Goal: Ask a question: Seek information or help from site administrators or community

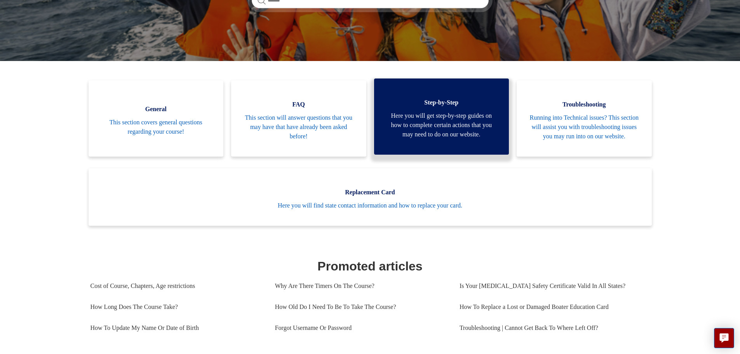
scroll to position [116, 0]
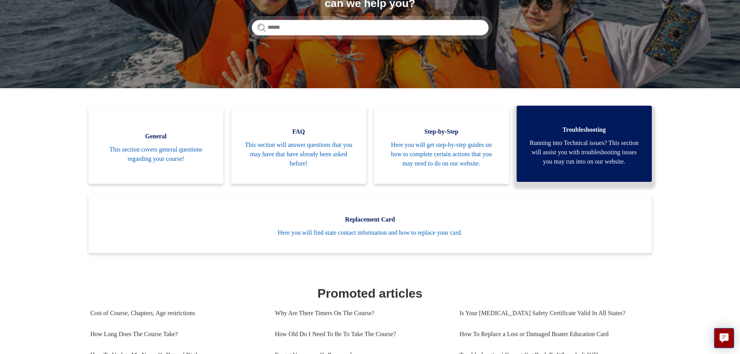
click at [586, 151] on span "Running into Technical issues? This section will assist you with troubleshootin…" at bounding box center [584, 152] width 112 height 28
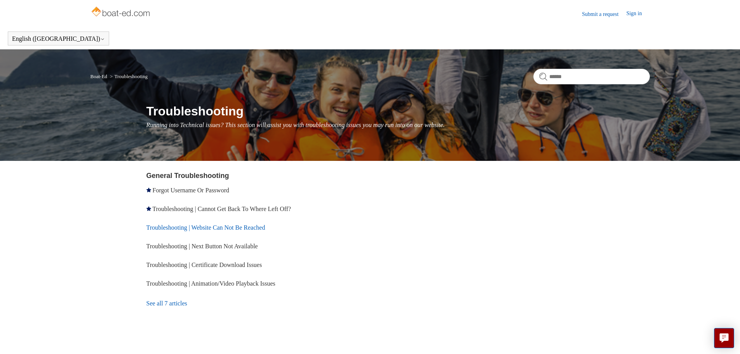
click at [198, 229] on link "Troubleshooting | Website Can Not Be Reached" at bounding box center [205, 227] width 119 height 7
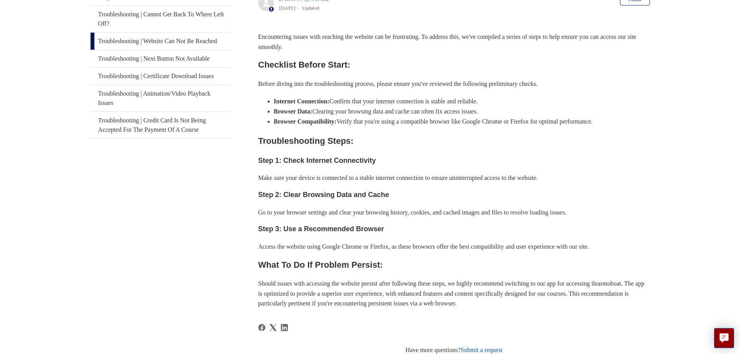
scroll to position [22, 0]
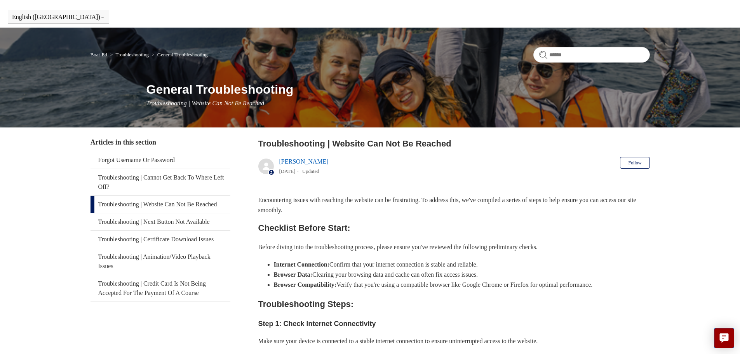
click at [99, 56] on link "Boat-Ed" at bounding box center [98, 55] width 17 height 6
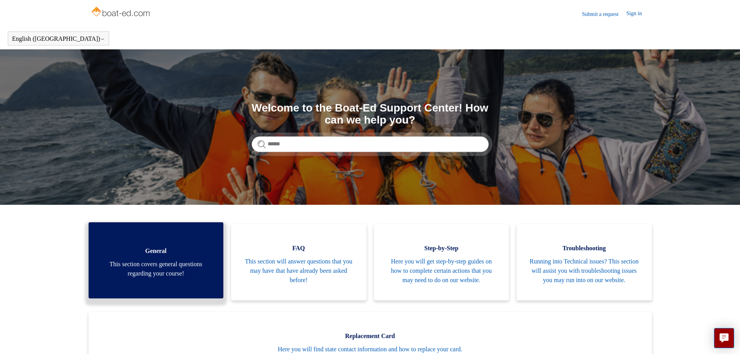
click at [175, 260] on link "General This section covers general questions regarding your course!" at bounding box center [156, 260] width 135 height 76
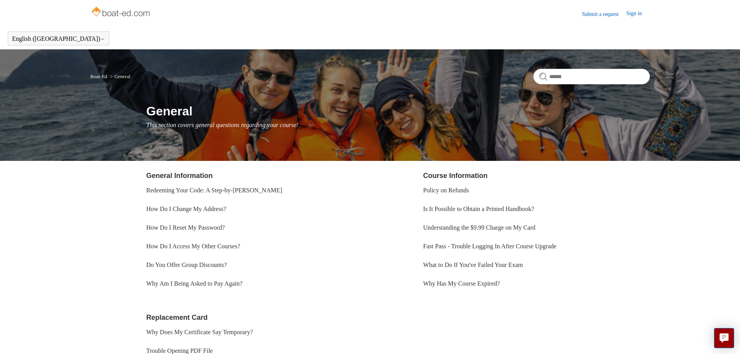
click at [582, 15] on link "Submit a request" at bounding box center [604, 14] width 44 height 8
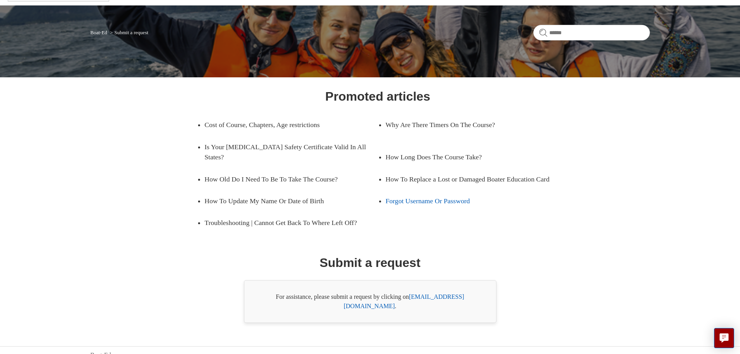
scroll to position [44, 0]
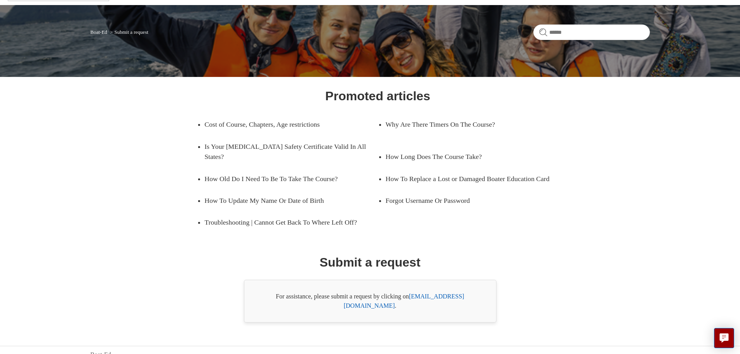
click at [434, 297] on link "[EMAIL_ADDRESS][DOMAIN_NAME]" at bounding box center [404, 301] width 120 height 16
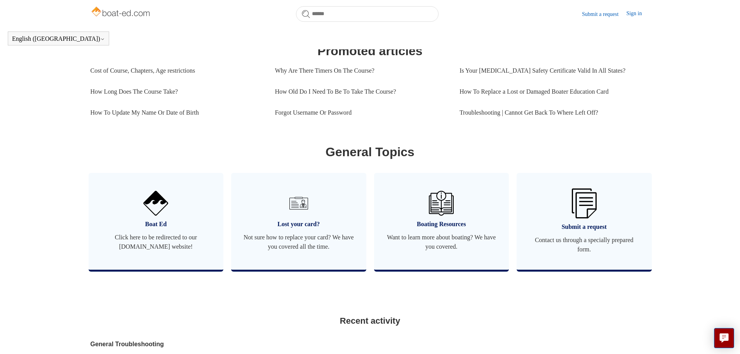
scroll to position [294, 0]
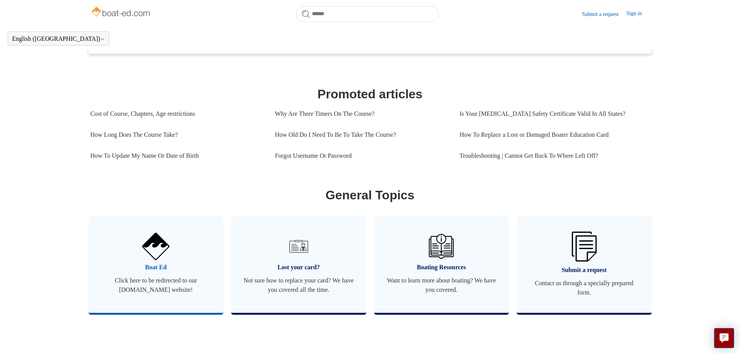
click at [162, 260] on img at bounding box center [155, 246] width 27 height 27
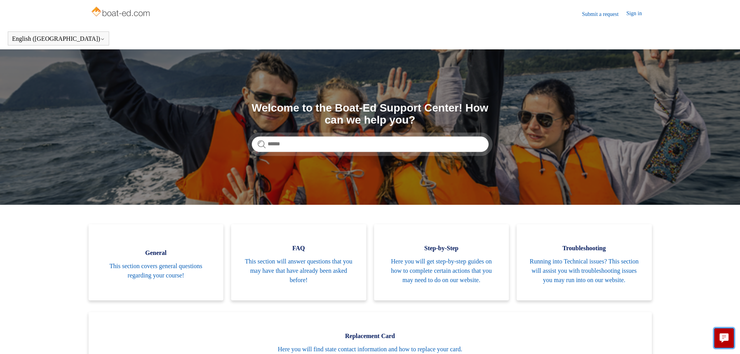
click at [728, 341] on icon "Live chat" at bounding box center [723, 337] width 9 height 9
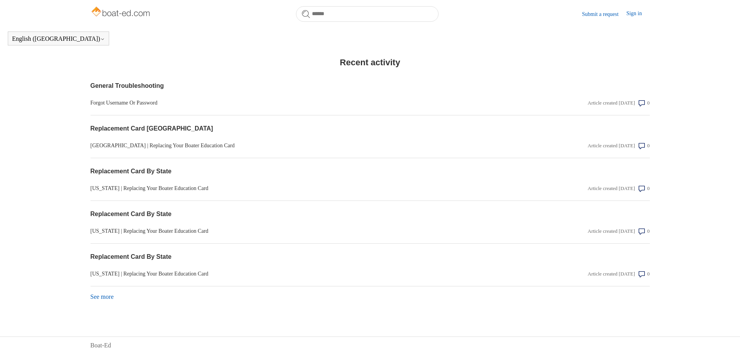
scroll to position [604, 0]
click at [106, 297] on link "See more items from recent activity" at bounding box center [101, 296] width 23 height 7
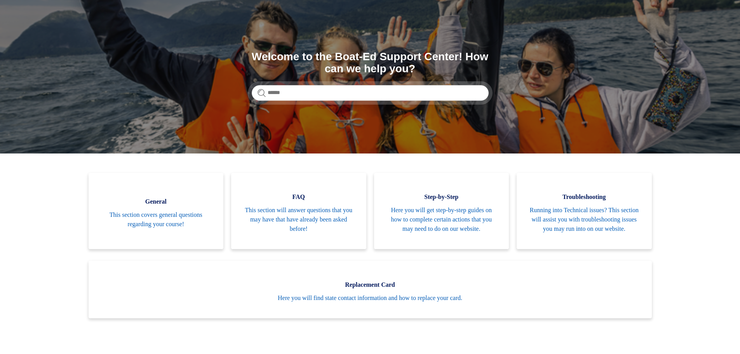
scroll to position [0, 0]
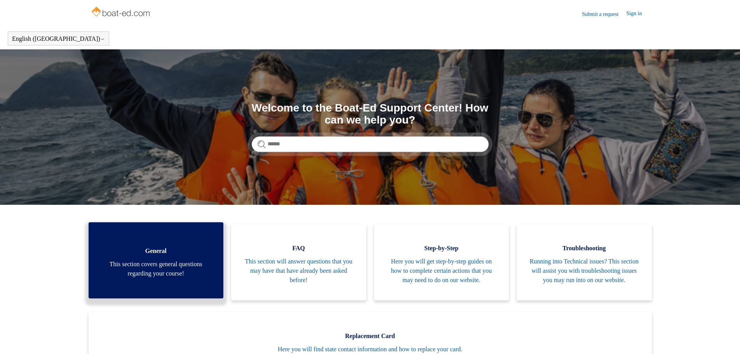
click at [186, 267] on span "This section covers general questions regarding your course!" at bounding box center [156, 268] width 112 height 19
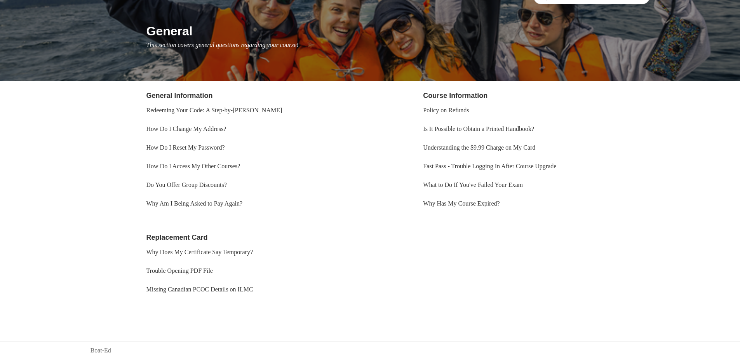
scroll to position [85, 0]
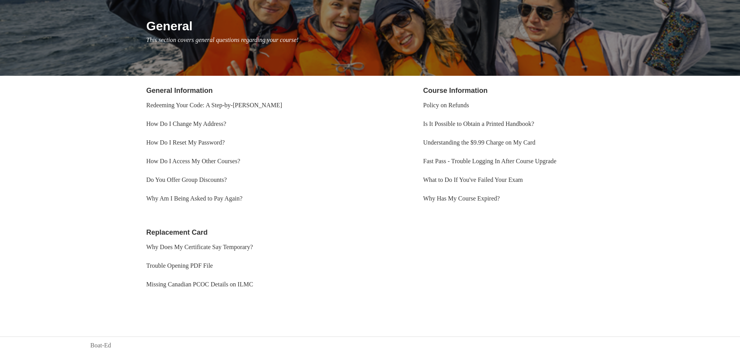
click at [341, 245] on li "Why Does My Certificate Say Temporary?" at bounding box center [259, 247] width 226 height 19
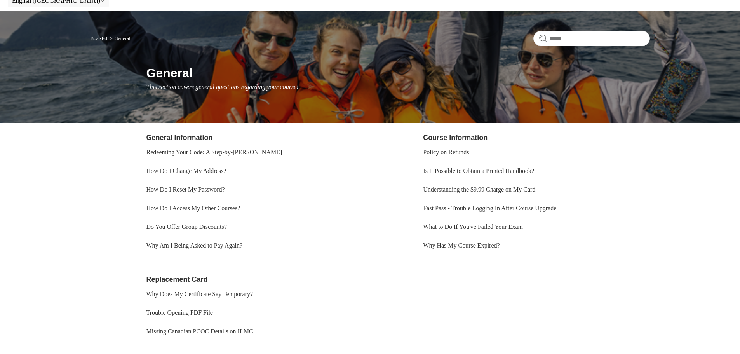
scroll to position [0, 0]
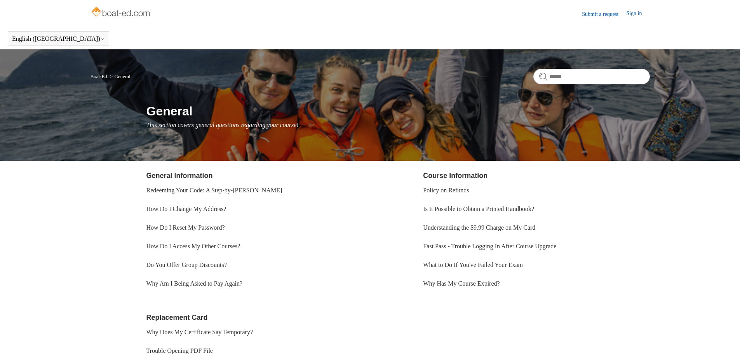
click at [101, 78] on link "Boat-Ed" at bounding box center [98, 76] width 17 height 6
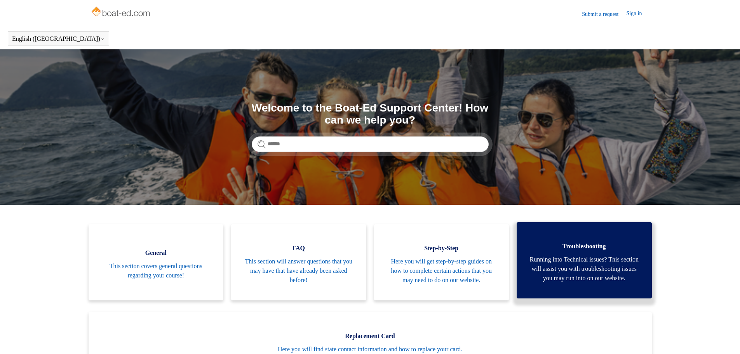
click at [571, 278] on span "Running into Technical issues? This section will assist you with troubleshootin…" at bounding box center [584, 269] width 112 height 28
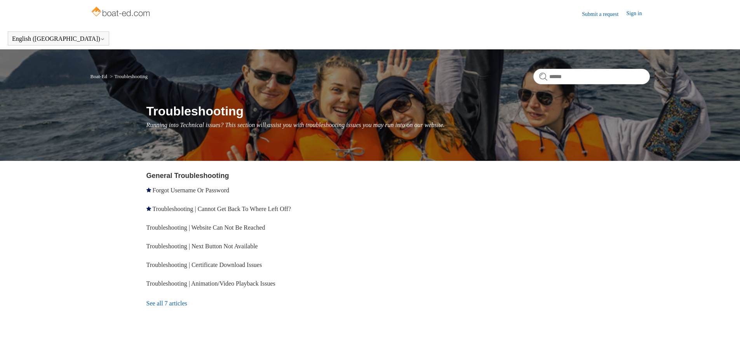
click at [165, 306] on link "See all 7 articles" at bounding box center [259, 303] width 226 height 21
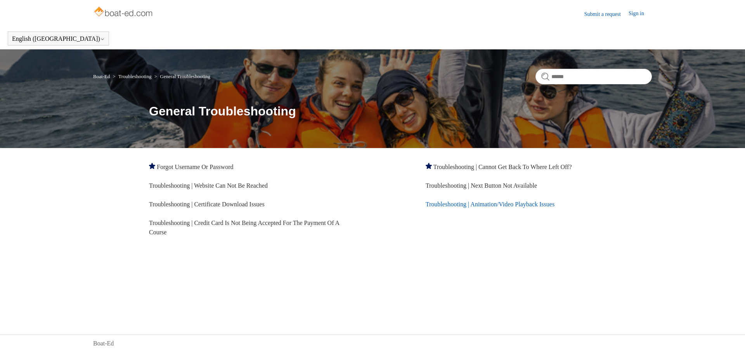
click at [471, 201] on link "Troubleshooting | Animation/Video Playback Issues" at bounding box center [490, 204] width 129 height 7
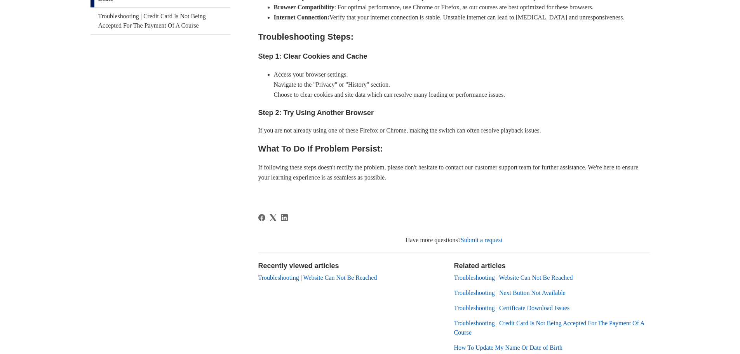
scroll to position [320, 0]
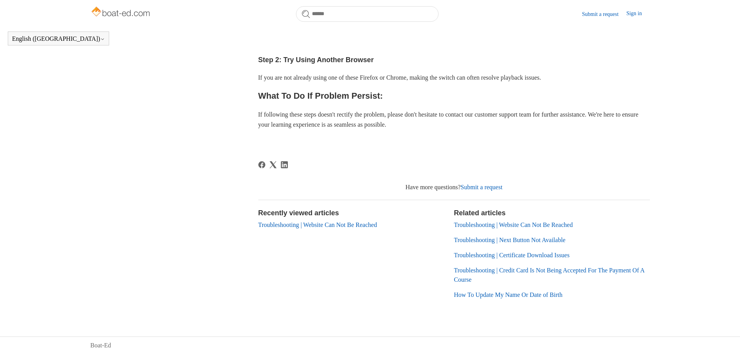
click at [473, 184] on link "Submit a request" at bounding box center [481, 187] width 42 height 7
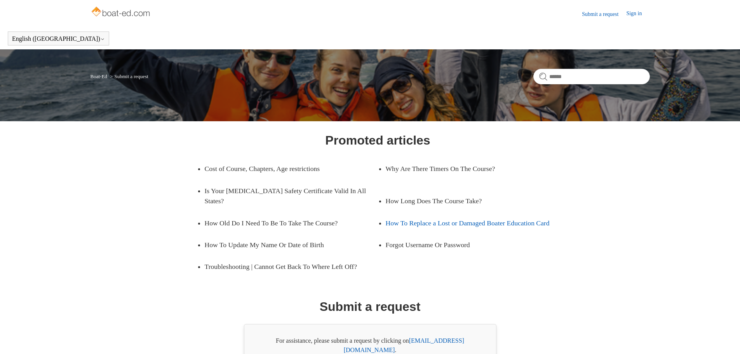
scroll to position [44, 0]
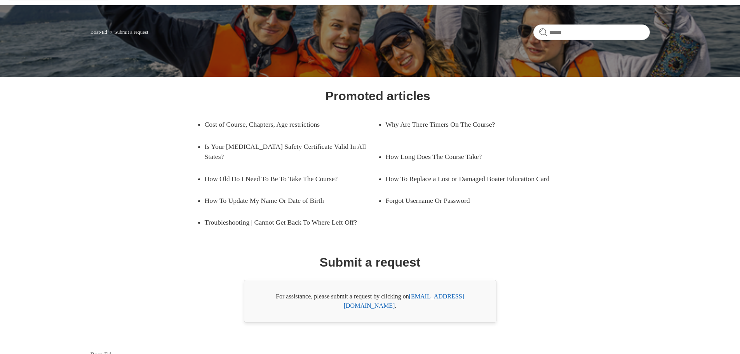
click at [447, 300] on div "For assistance, please submit a request by clicking on support@boat-ed.com ." at bounding box center [370, 301] width 252 height 43
click at [449, 296] on link "[EMAIL_ADDRESS][DOMAIN_NAME]" at bounding box center [404, 301] width 120 height 16
click at [458, 298] on link "[EMAIL_ADDRESS][DOMAIN_NAME]" at bounding box center [404, 301] width 120 height 16
click at [449, 299] on link "support@boat-ed.com" at bounding box center [404, 301] width 120 height 16
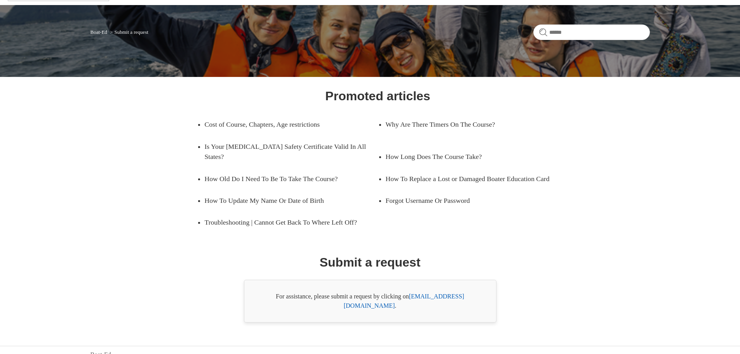
click at [449, 299] on link "support@boat-ed.com" at bounding box center [404, 301] width 120 height 16
click at [587, 226] on div "Promoted articles Cost of Course, Chapters, Age restrictions Why Are There Time…" at bounding box center [369, 205] width 503 height 236
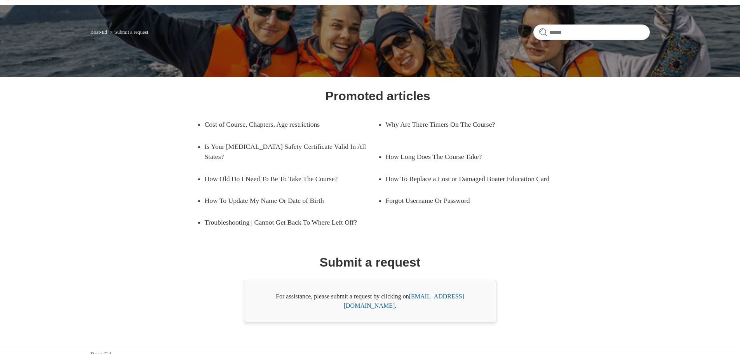
click at [560, 192] on ul "Cost of Course, Chapters, Age restrictions Why Are There Timers On The Course? …" at bounding box center [377, 173] width 377 height 120
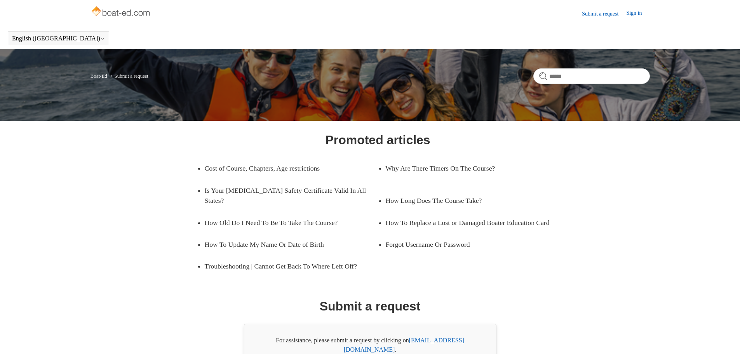
scroll to position [0, 0]
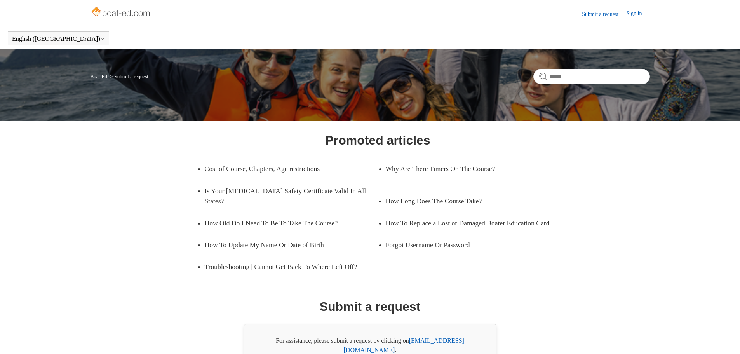
click at [115, 12] on img at bounding box center [121, 13] width 62 height 16
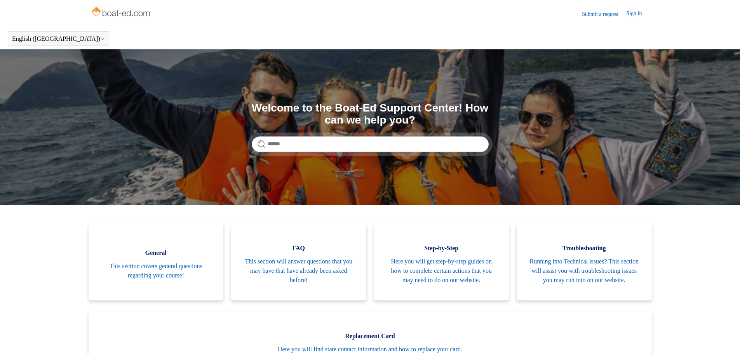
click at [637, 12] on link "Sign in" at bounding box center [637, 13] width 23 height 9
